Goal: Use online tool/utility: Utilize a website feature to perform a specific function

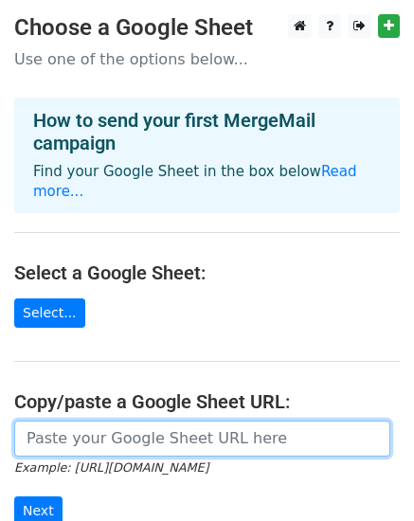
click at [132, 420] on input "url" at bounding box center [202, 438] width 376 height 36
paste input "https://docs.google.com/spreadsheets/d/1emvtXYYwEG9EMOPi4VrFIVkbk2rNVmyzawsG3fe…"
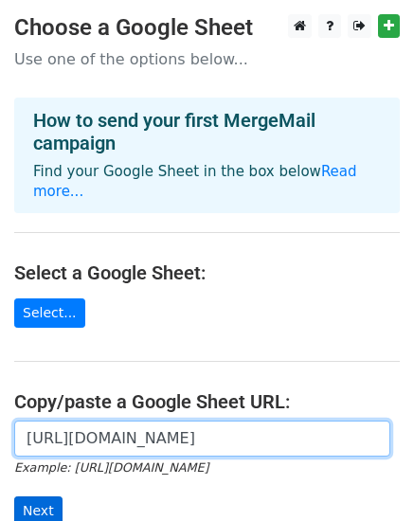
type input "https://docs.google.com/spreadsheets/d/1emvtXYYwEG9EMOPi4VrFIVkbk2rNVmyzawsG3fe…"
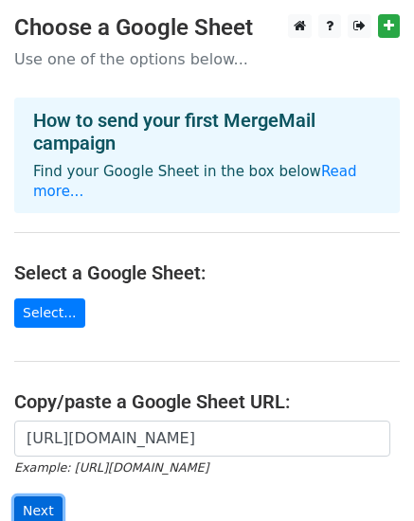
click at [45, 496] on input "Next" at bounding box center [38, 510] width 48 height 29
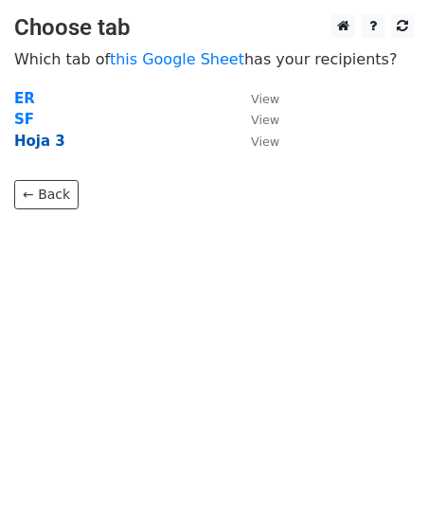
click at [41, 140] on strong "Hoja 3" at bounding box center [39, 140] width 51 height 17
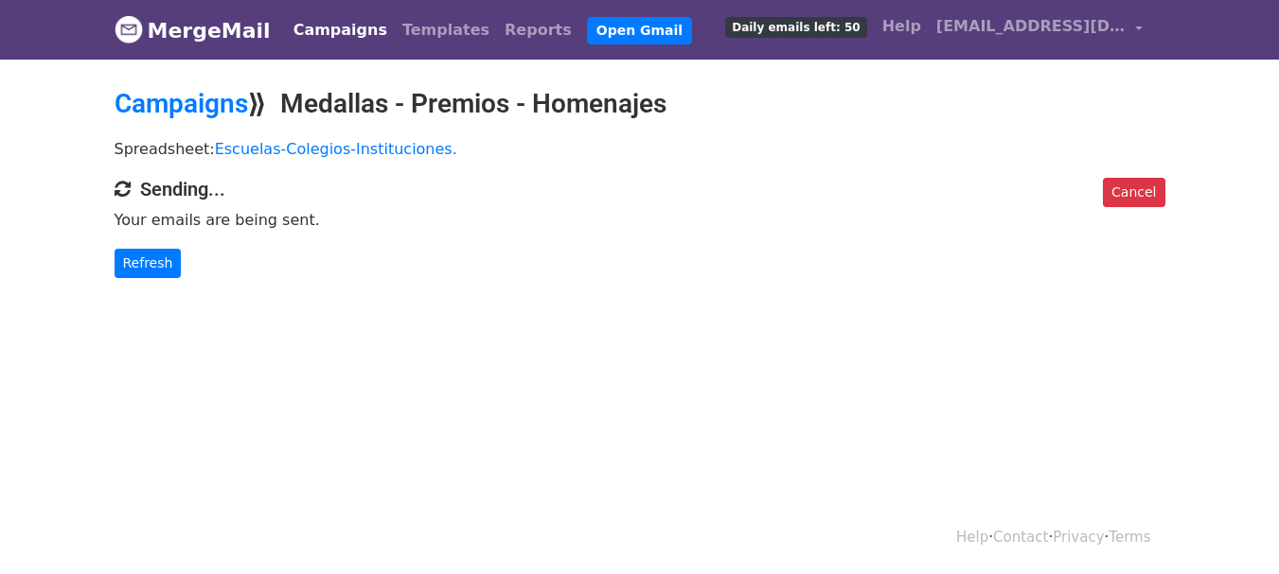
click at [296, 232] on div "Cancel Sending... Your emails are being sent. Refresh" at bounding box center [639, 228] width 1079 height 100
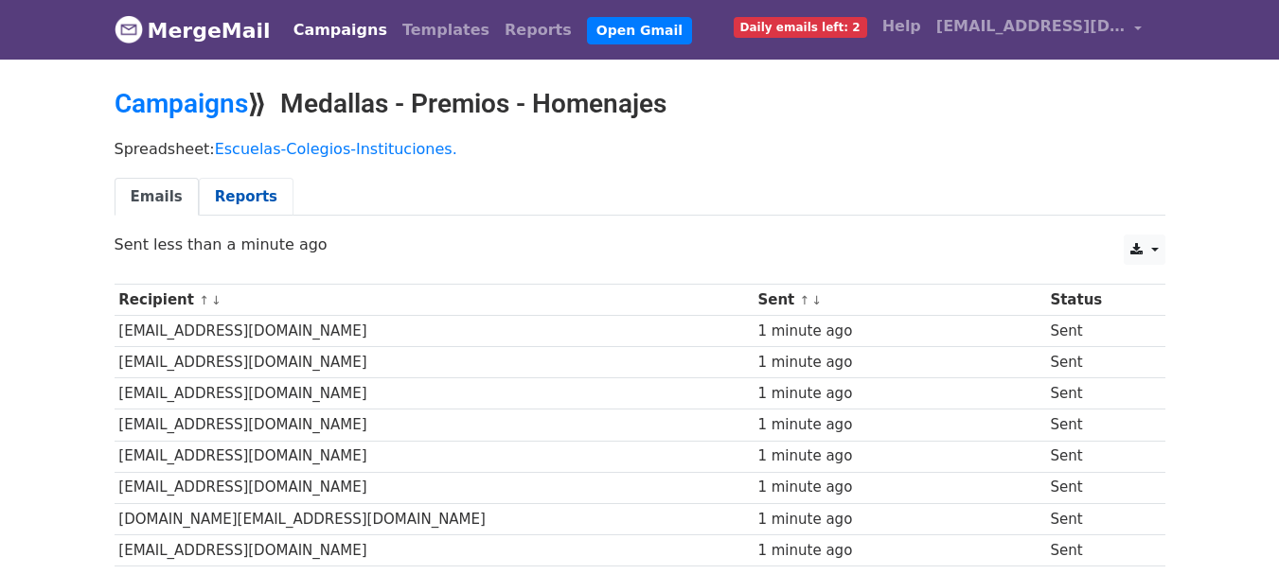
click at [249, 194] on link "Reports" at bounding box center [246, 197] width 95 height 39
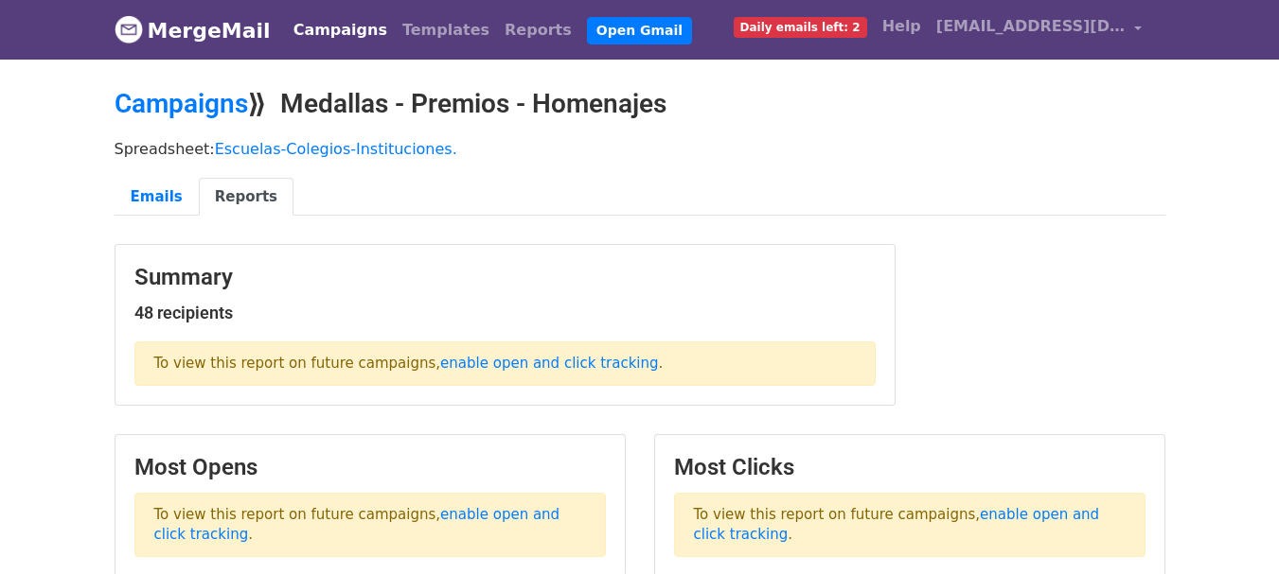
click at [545, 371] on link "enable open and click tracking" at bounding box center [549, 363] width 218 height 17
